Goal: Task Accomplishment & Management: Manage account settings

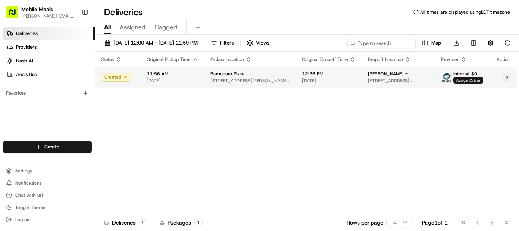
click at [508, 78] on button at bounding box center [507, 77] width 9 height 9
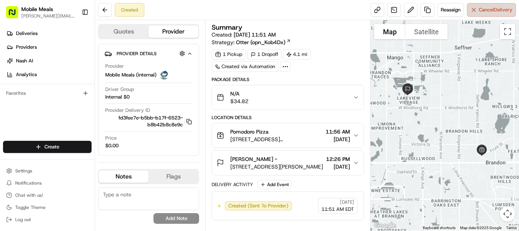
click at [480, 9] on span "Cancel Delivery" at bounding box center [496, 9] width 34 height 7
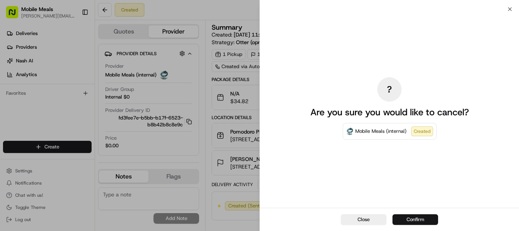
click at [411, 218] on button "Confirm" at bounding box center [416, 219] width 46 height 11
